Goal: Task Accomplishment & Management: Manage account settings

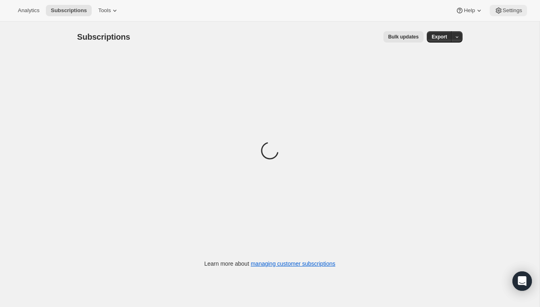
click at [502, 13] on span "Settings" at bounding box center [511, 10] width 19 height 6
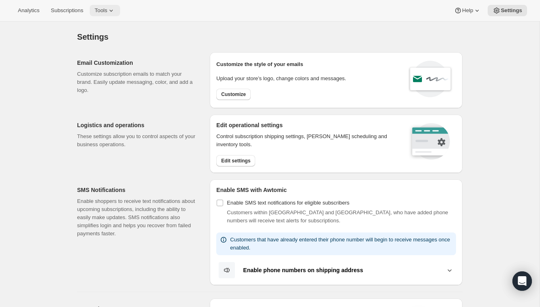
click at [115, 13] on icon at bounding box center [111, 10] width 8 height 8
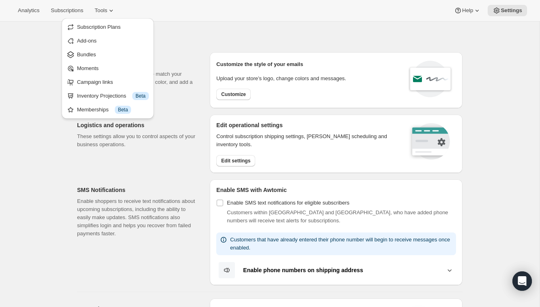
drag, startPoint x: 508, startPoint y: 14, endPoint x: 438, endPoint y: 48, distance: 78.0
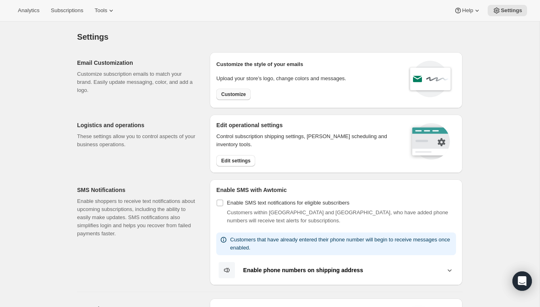
click at [223, 91] on button "Customize" at bounding box center [233, 94] width 34 height 11
select select "subscriptionMessage"
select select "5"
select select "15"
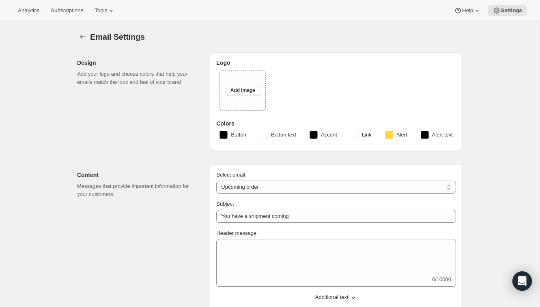
type input "Your next Clif Family Winery shipment is coming soon!"
type textarea "Your next shipment is processing soon!"
select select "7"
select select "10"
type input "Clif Family Winery"
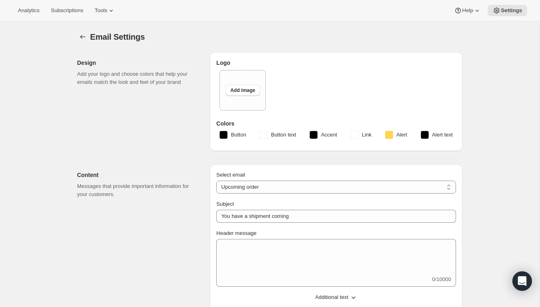
checkbox input "false"
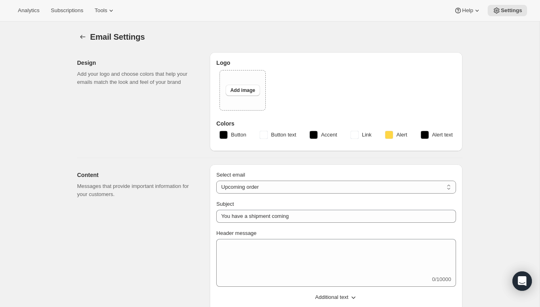
checkbox input "false"
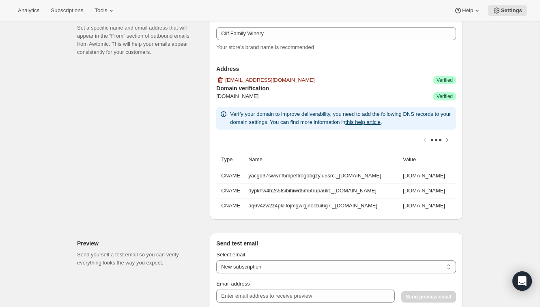
scroll to position [522, 0]
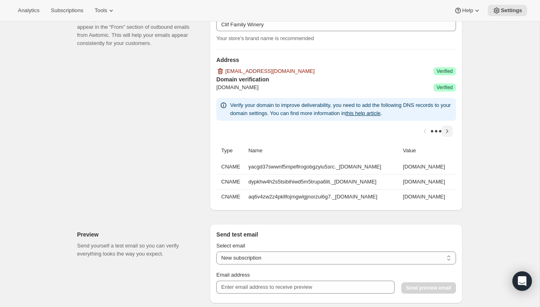
click at [447, 130] on icon "Scroll table right one column" at bounding box center [447, 131] width 2 height 4
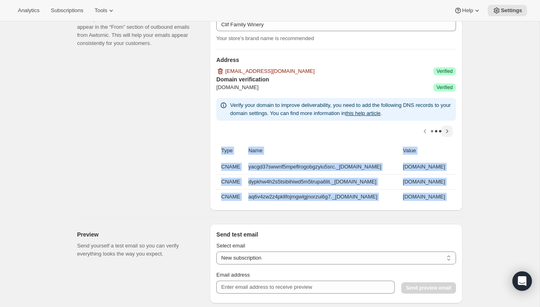
click at [447, 130] on div at bounding box center [336, 131] width 240 height 21
click at [400, 196] on td "[DOMAIN_NAME]" at bounding box center [428, 196] width 56 height 15
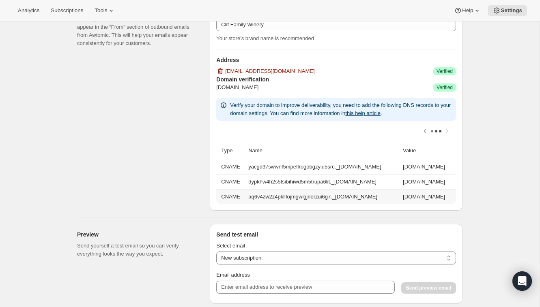
click at [400, 202] on td "[DOMAIN_NAME]" at bounding box center [428, 196] width 56 height 15
click at [400, 180] on td "[DOMAIN_NAME]" at bounding box center [428, 181] width 56 height 15
click at [290, 186] on td "dypkhw4h2s5tsibihiwd5m5trupa6lit._[DOMAIN_NAME]" at bounding box center [323, 181] width 155 height 15
drag, startPoint x: 316, startPoint y: 185, endPoint x: 187, endPoint y: 185, distance: 129.4
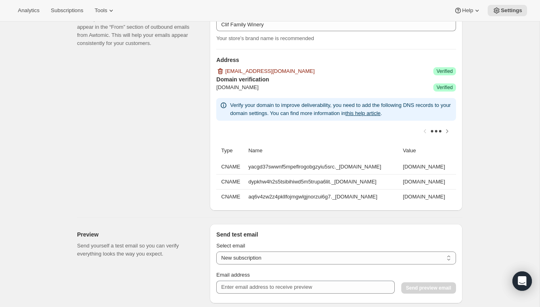
click at [187, 185] on div "Sender information (optional) Set a specific name and email address that will a…" at bounding box center [267, 101] width 392 height 220
click at [187, 185] on div "Sender information (optional) Set a specific name and email address that will a…" at bounding box center [140, 104] width 126 height 214
click at [303, 162] on td "yacgd37swwnf5mpeflrogobgzyiu5src._[DOMAIN_NAME]" at bounding box center [323, 167] width 155 height 15
copy td "yacgd37swwnf5mpeflrogobgzyiu5src"
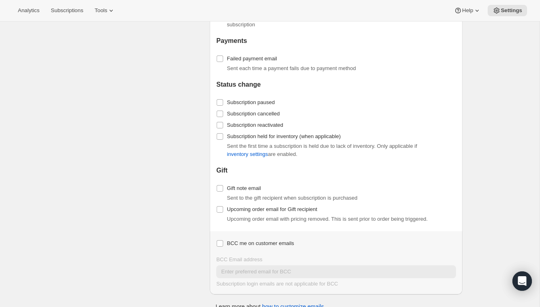
scroll to position [925, 0]
